Goal: Navigation & Orientation: Find specific page/section

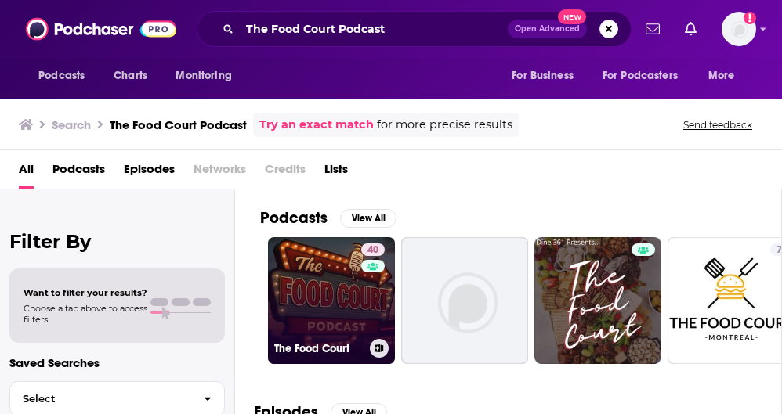
click at [353, 291] on link "40 The Food Court" at bounding box center [331, 300] width 127 height 127
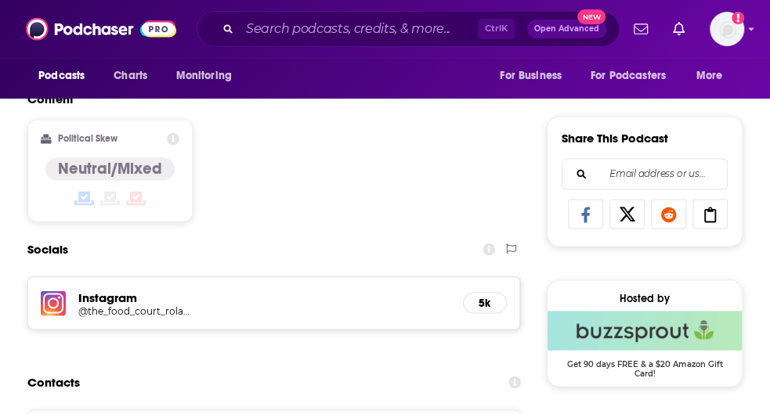
scroll to position [917, 0]
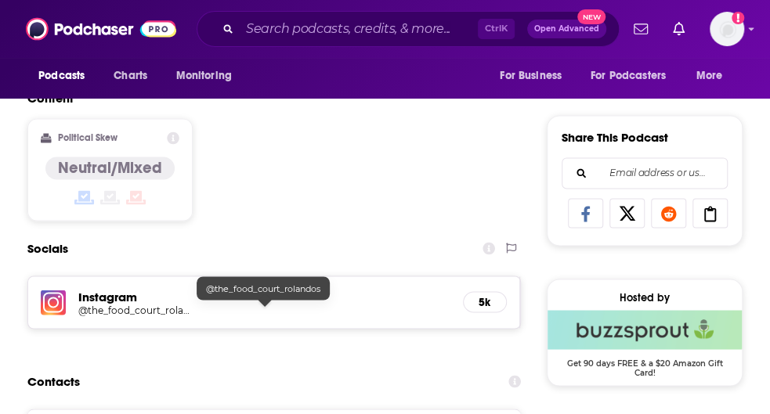
click at [163, 306] on h5 "@the_food_court_rolandos" at bounding box center [134, 310] width 113 height 12
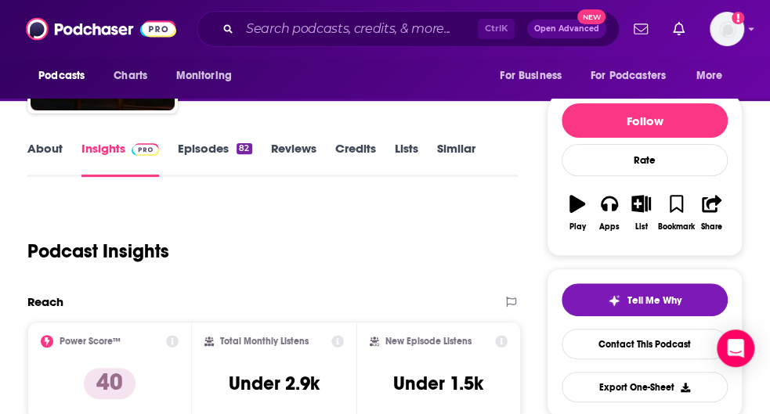
scroll to position [0, 0]
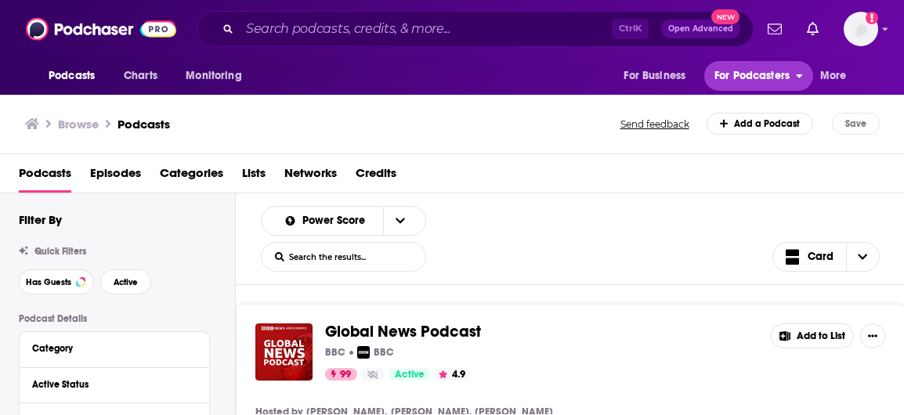
click at [559, 67] on span "For Podcasters" at bounding box center [751, 76] width 75 height 22
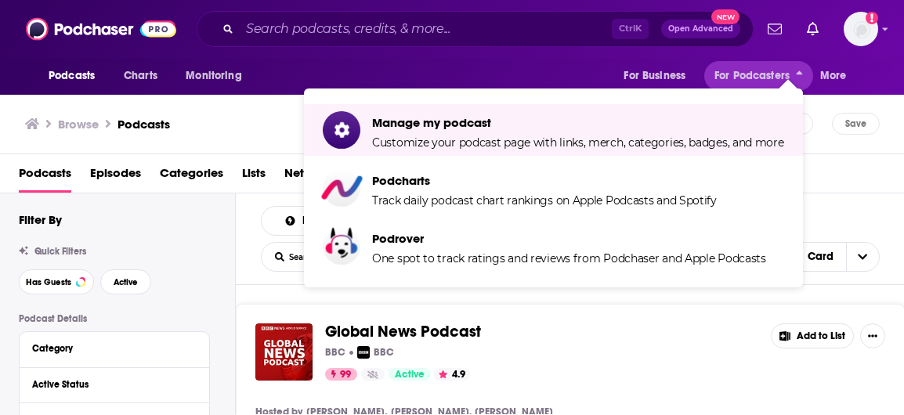
drag, startPoint x: 892, startPoint y: 172, endPoint x: 859, endPoint y: 195, distance: 39.8
click at [559, 172] on div "Podcasts Episodes Categories Lists Networks Credits" at bounding box center [455, 177] width 873 height 32
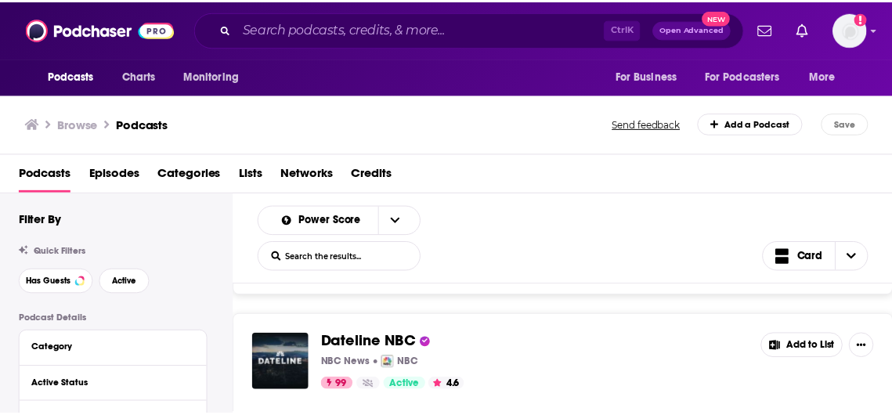
scroll to position [364, 0]
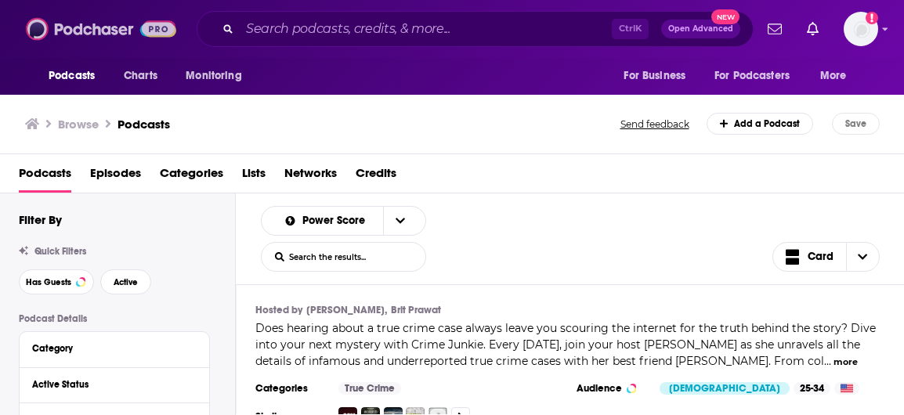
click at [63, 31] on img at bounding box center [101, 29] width 150 height 30
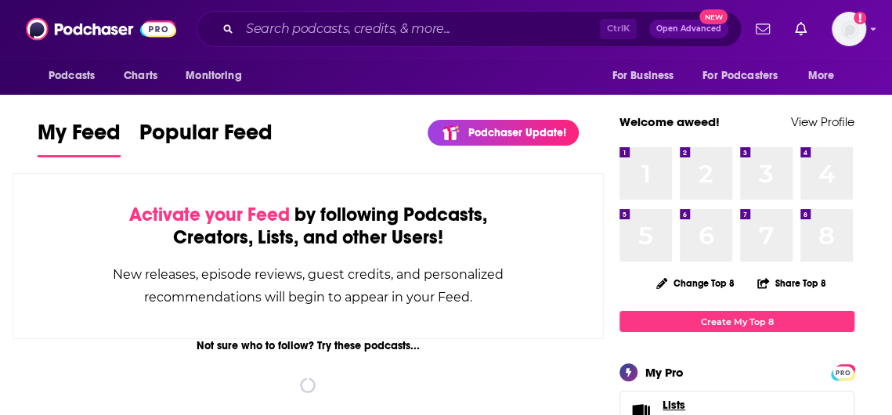
click at [559, 399] on link "Lists" at bounding box center [723, 405] width 120 height 14
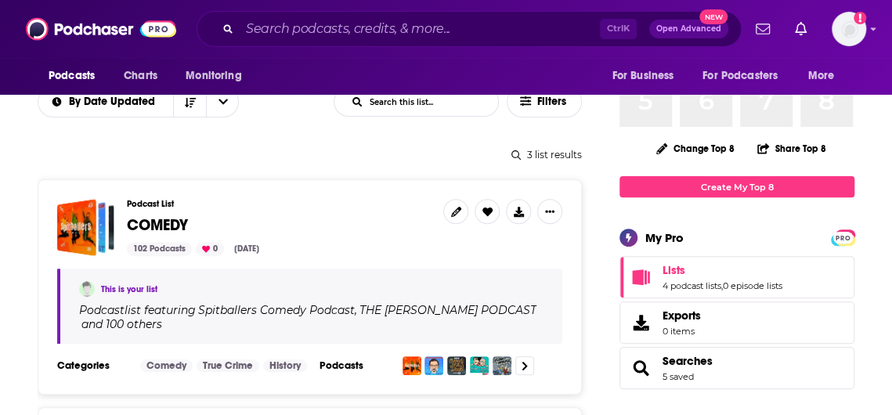
scroll to position [151, 0]
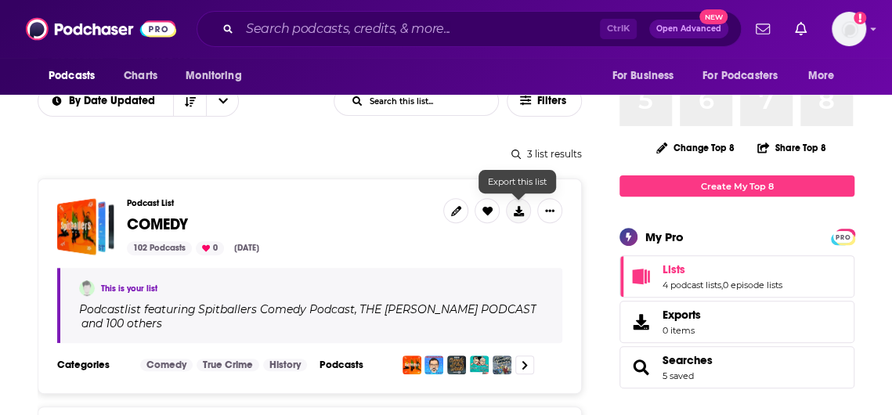
click at [526, 212] on button at bounding box center [518, 210] width 25 height 25
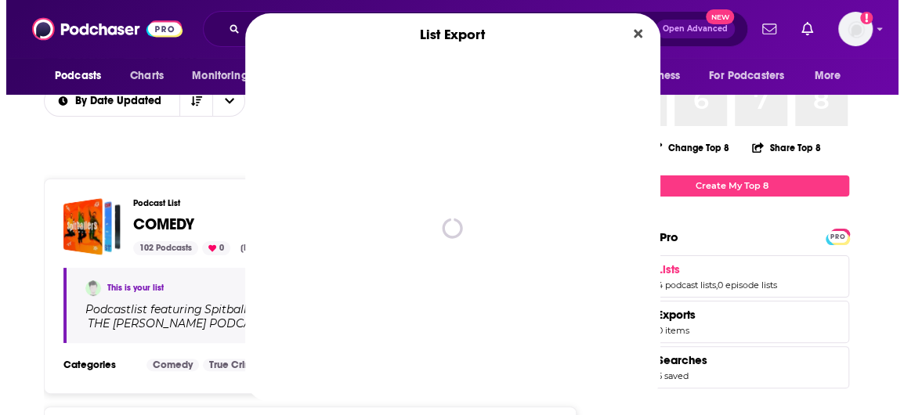
scroll to position [0, 0]
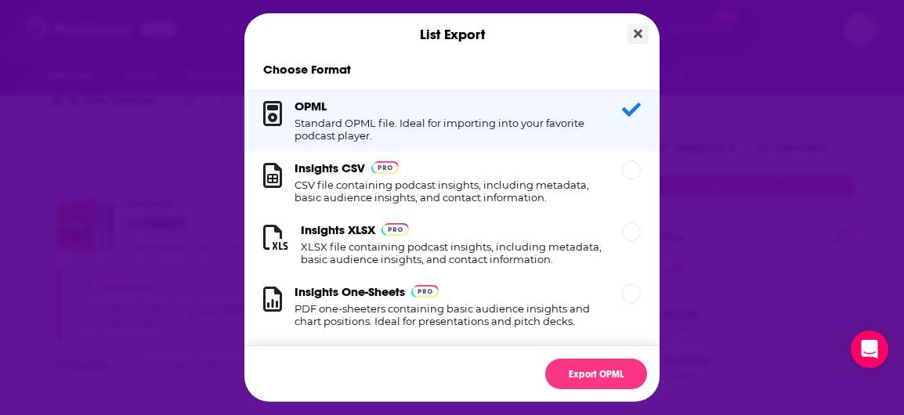
click at [559, 34] on icon "Close" at bounding box center [638, 33] width 9 height 13
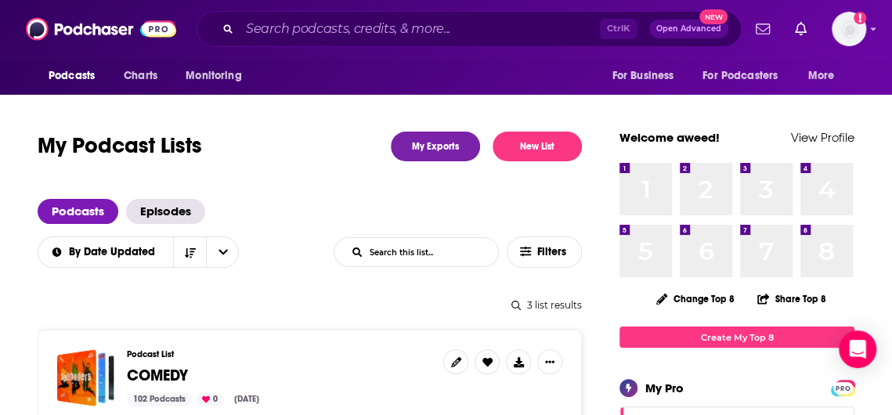
scroll to position [2, 0]
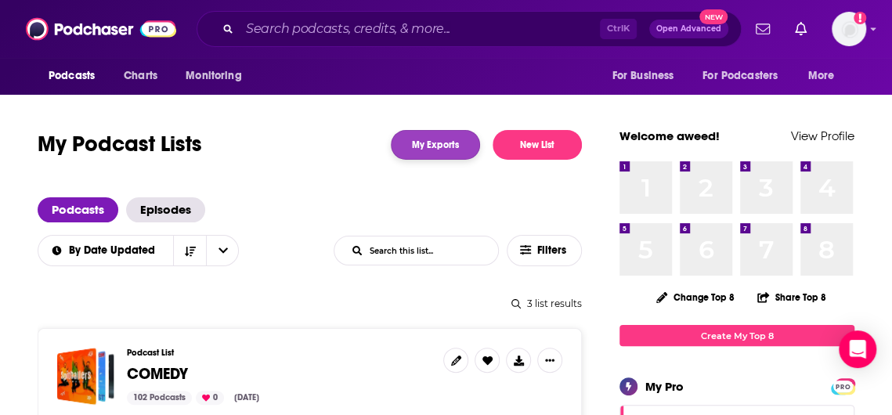
click at [418, 143] on link "My Exports" at bounding box center [435, 145] width 89 height 30
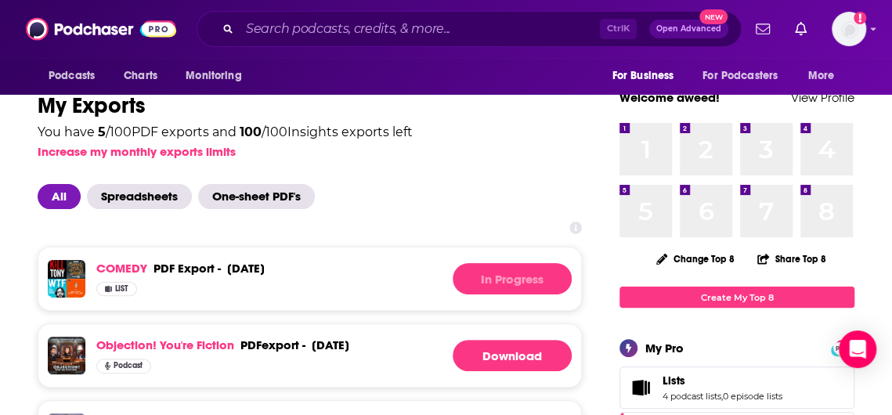
scroll to position [41, 0]
